Goal: Transaction & Acquisition: Purchase product/service

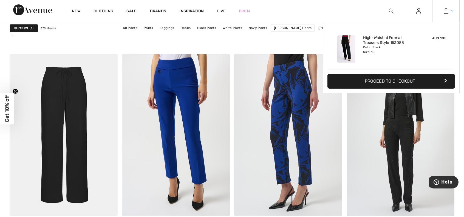
click at [445, 10] on img at bounding box center [445, 11] width 5 height 7
click at [449, 10] on link "1" at bounding box center [445, 11] width 27 height 7
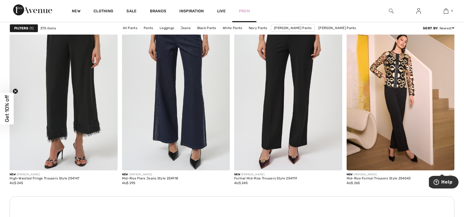
scroll to position [521, 0]
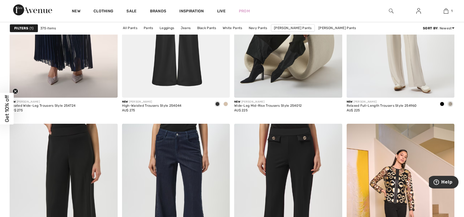
click at [394, 9] on div at bounding box center [390, 11] width 27 height 22
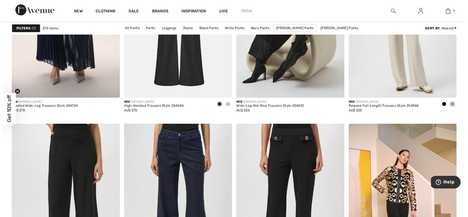
scroll to position [524, 0]
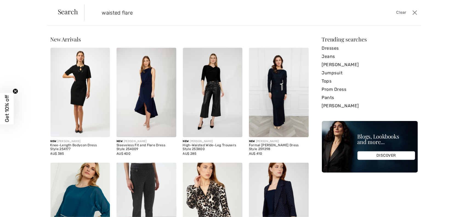
type input "waisted flare"
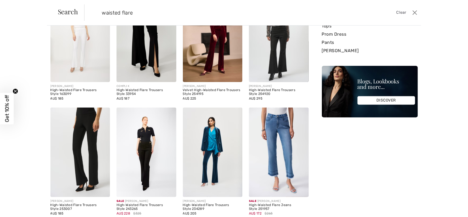
scroll to position [82, 0]
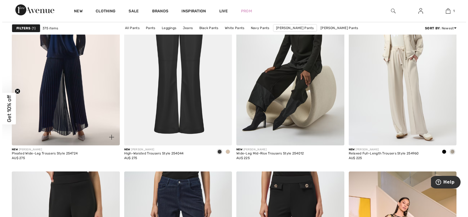
scroll to position [359, 0]
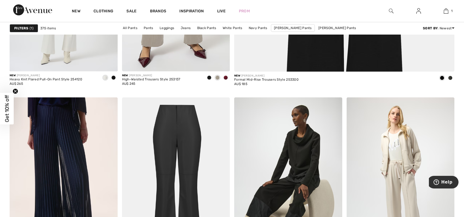
click at [390, 10] on img at bounding box center [390, 11] width 5 height 7
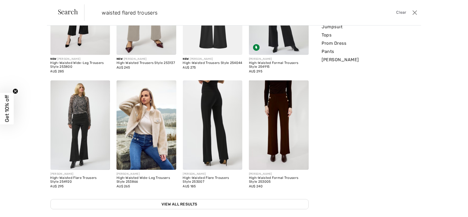
scroll to position [82, 0]
type input "waisted flared trousers"
click at [219, 147] on img at bounding box center [213, 124] width 60 height 89
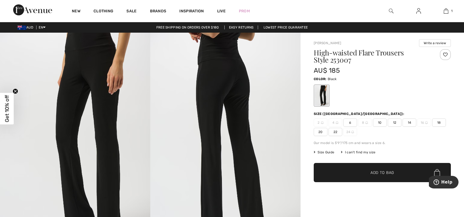
click at [379, 122] on span "10" at bounding box center [380, 122] width 14 height 8
click at [383, 168] on span "✔ Added to Bag Add to Bag" at bounding box center [381, 172] width 137 height 19
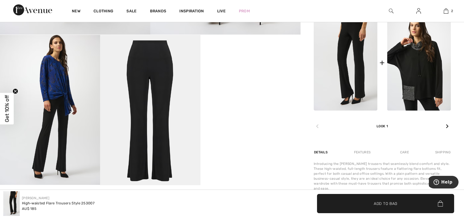
scroll to position [219, 0]
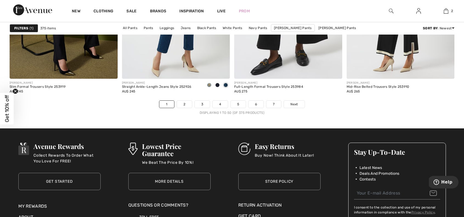
scroll to position [2852, 0]
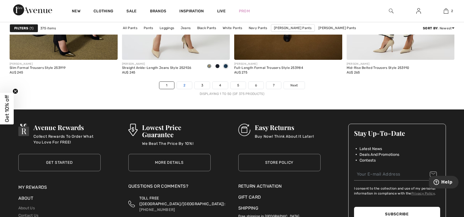
click at [186, 84] on link "2" at bounding box center [184, 85] width 15 height 7
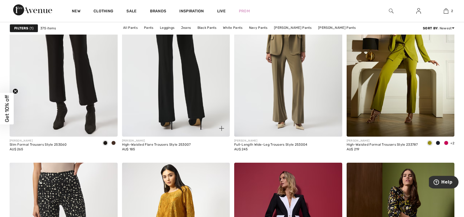
scroll to position [493, 0]
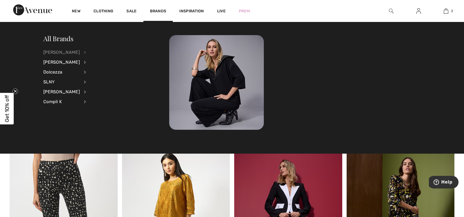
click at [61, 51] on div "[PERSON_NAME]" at bounding box center [61, 52] width 36 height 10
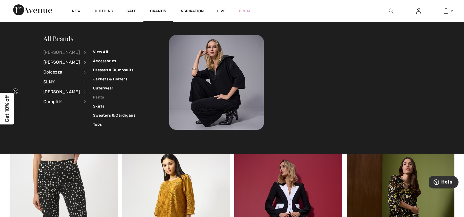
click at [95, 96] on link "Pants" at bounding box center [114, 97] width 42 height 9
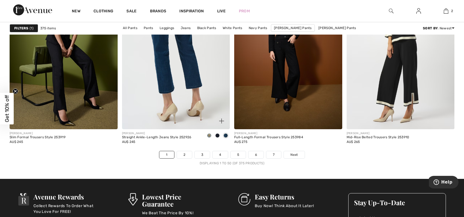
scroll to position [2795, 0]
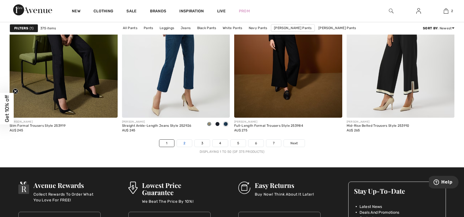
click at [182, 141] on link "2" at bounding box center [184, 142] width 15 height 7
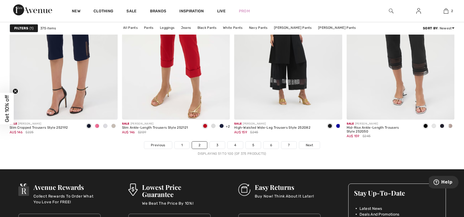
scroll to position [2795, 0]
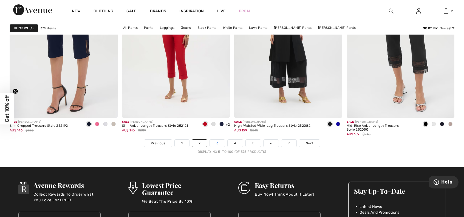
click at [218, 142] on link "3" at bounding box center [217, 142] width 15 height 7
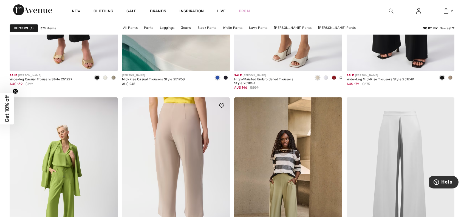
scroll to position [2712, 0]
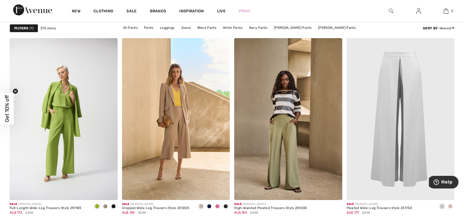
click at [390, 11] on img at bounding box center [390, 11] width 5 height 7
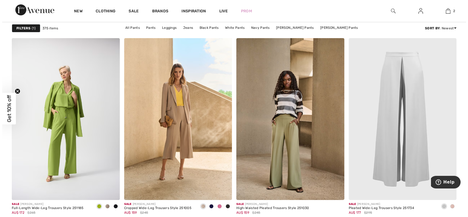
scroll to position [2735, 0]
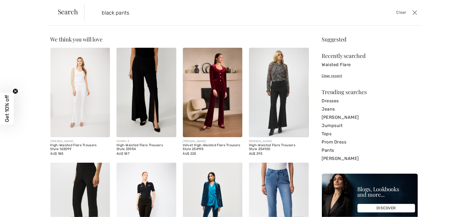
type input "black pants"
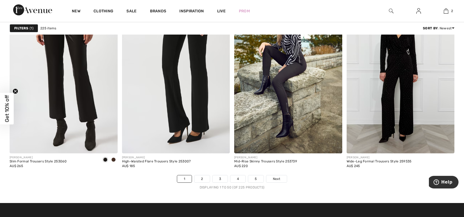
scroll to position [2767, 0]
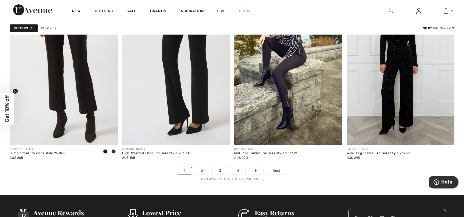
click at [201, 168] on link "2" at bounding box center [201, 170] width 15 height 7
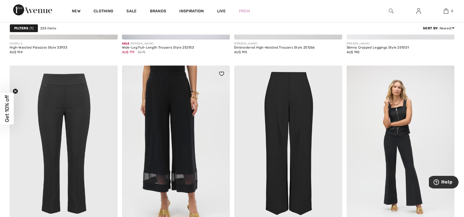
scroll to position [2795, 0]
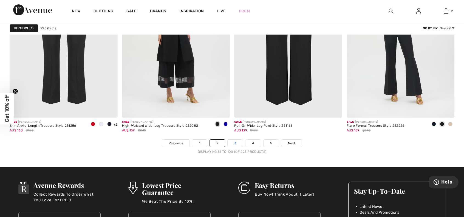
click at [236, 143] on link "3" at bounding box center [234, 142] width 15 height 7
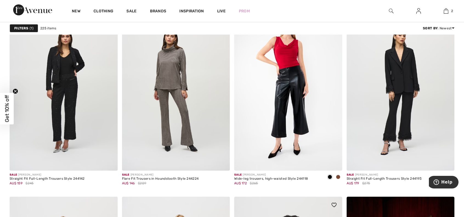
scroll to position [2630, 0]
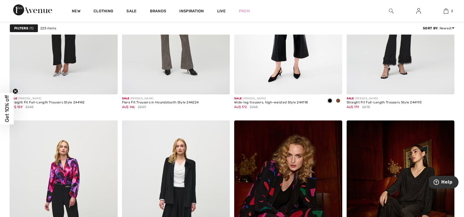
click at [391, 10] on img at bounding box center [390, 11] width 5 height 7
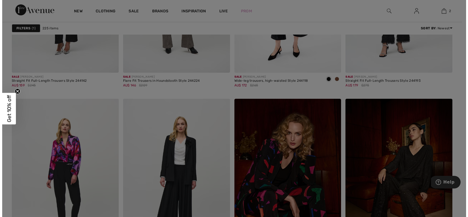
scroll to position [2650, 0]
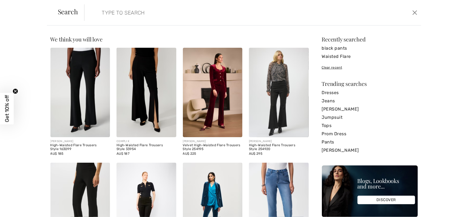
paste input "[URL][DOMAIN_NAME]"
type input "[URL][DOMAIN_NAME]"
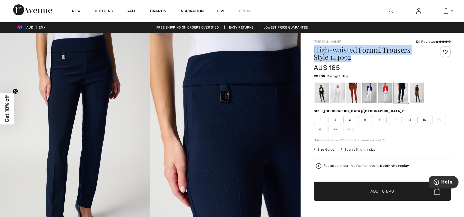
drag, startPoint x: 315, startPoint y: 49, endPoint x: 358, endPoint y: 57, distance: 44.1
click at [363, 59] on h1 "High-waisted Formal Trousers Style 144092" at bounding box center [370, 53] width 114 height 14
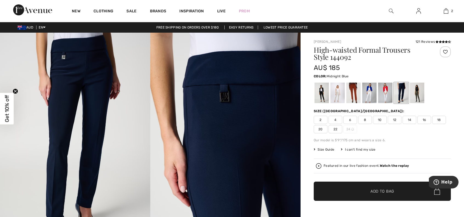
drag, startPoint x: 432, startPoint y: 64, endPoint x: 372, endPoint y: 53, distance: 61.7
click at [432, 64] on div at bounding box center [439, 59] width 23 height 26
drag, startPoint x: 315, startPoint y: 57, endPoint x: 346, endPoint y: 56, distance: 31.3
click at [351, 56] on h1 "High-waisted Formal Trousers Style 144092" at bounding box center [370, 53] width 114 height 14
copy h1 "Style 144092"
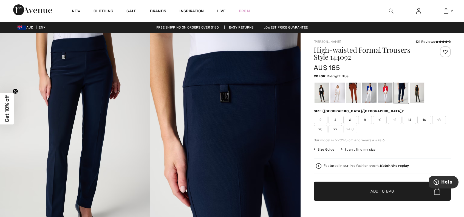
click at [382, 120] on span "10" at bounding box center [380, 120] width 14 height 8
click at [321, 96] on div at bounding box center [321, 92] width 14 height 21
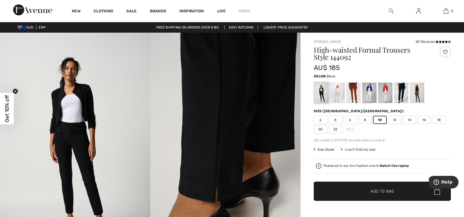
click at [378, 190] on span "Add to Bag" at bounding box center [382, 191] width 24 height 6
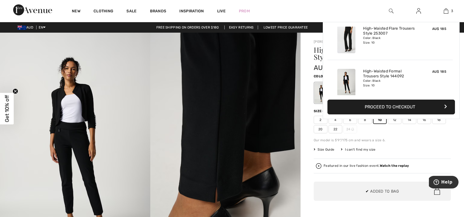
scroll to position [59, 0]
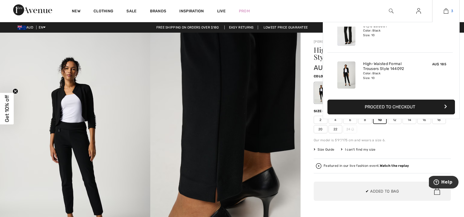
click at [447, 11] on img at bounding box center [445, 11] width 5 height 7
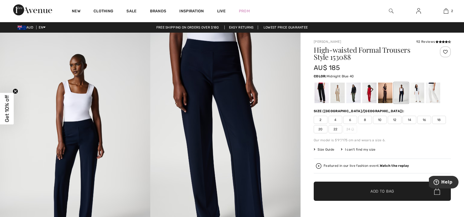
click at [391, 10] on img at bounding box center [390, 11] width 5 height 7
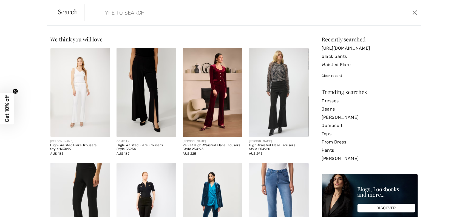
paste input "Style 144092"
type input "Style 144092"
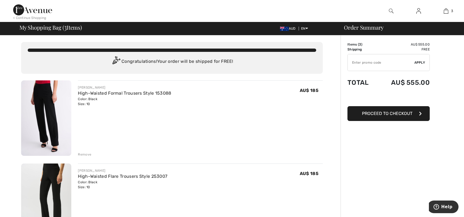
click at [85, 153] on div "Remove" at bounding box center [84, 154] width 13 height 5
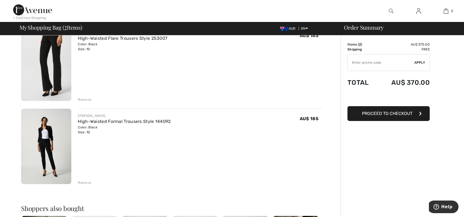
scroll to position [27, 0]
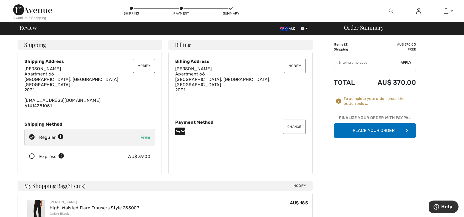
click at [378, 130] on button "Place Your Order" at bounding box center [374, 130] width 82 height 15
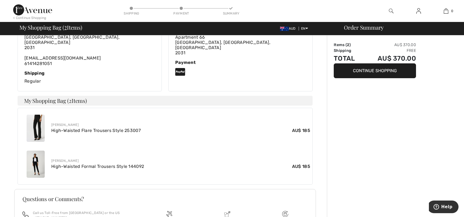
scroll to position [137, 0]
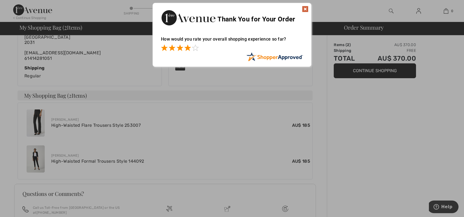
click at [187, 49] on span at bounding box center [187, 47] width 7 height 7
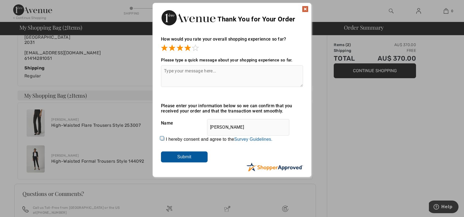
click at [185, 72] on textarea at bounding box center [232, 76] width 142 height 22
paste textarea "Style 144092"
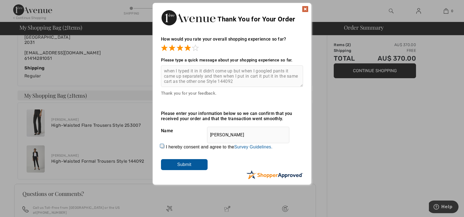
click at [242, 81] on textarea "when I typed it in it didn't come up but when I googled pants it came up separa…" at bounding box center [232, 76] width 142 height 22
type textarea "when I typed it in it didn't come up but when I googled pants it came up separa…"
click at [180, 164] on input "Submit" at bounding box center [184, 164] width 47 height 11
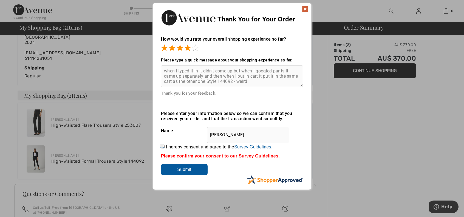
click at [162, 145] on input "I hereby consent and agree to the By submitting a review, you grant permission …" at bounding box center [163, 147] width 4 height 4
checkbox input "true"
click at [181, 171] on input "Submit" at bounding box center [184, 169] width 47 height 11
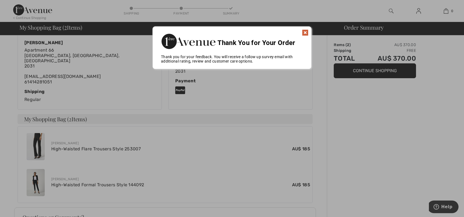
scroll to position [94, 0]
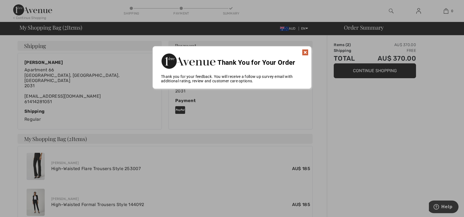
click at [307, 52] on img at bounding box center [305, 52] width 7 height 7
